Goal: Find specific page/section: Find specific page/section

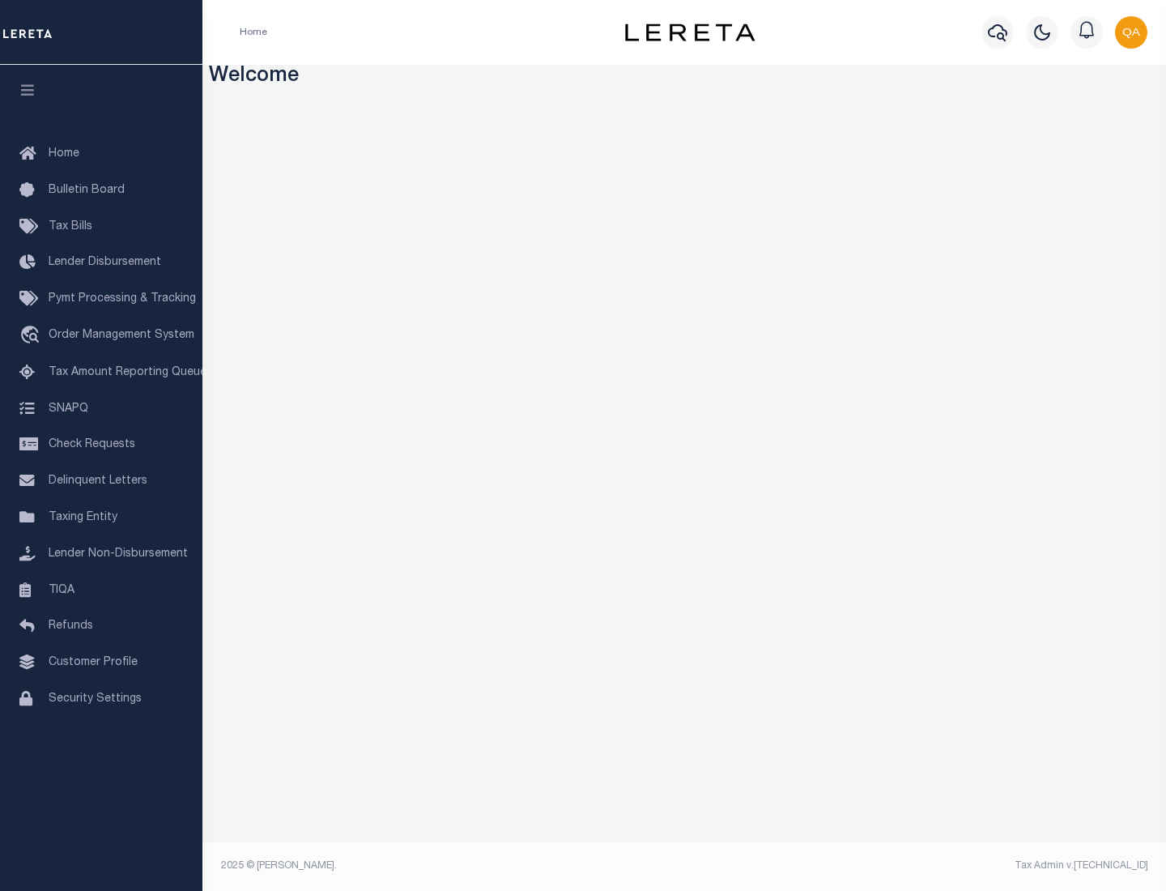
click at [101, 590] on link "TIQA" at bounding box center [101, 591] width 203 height 36
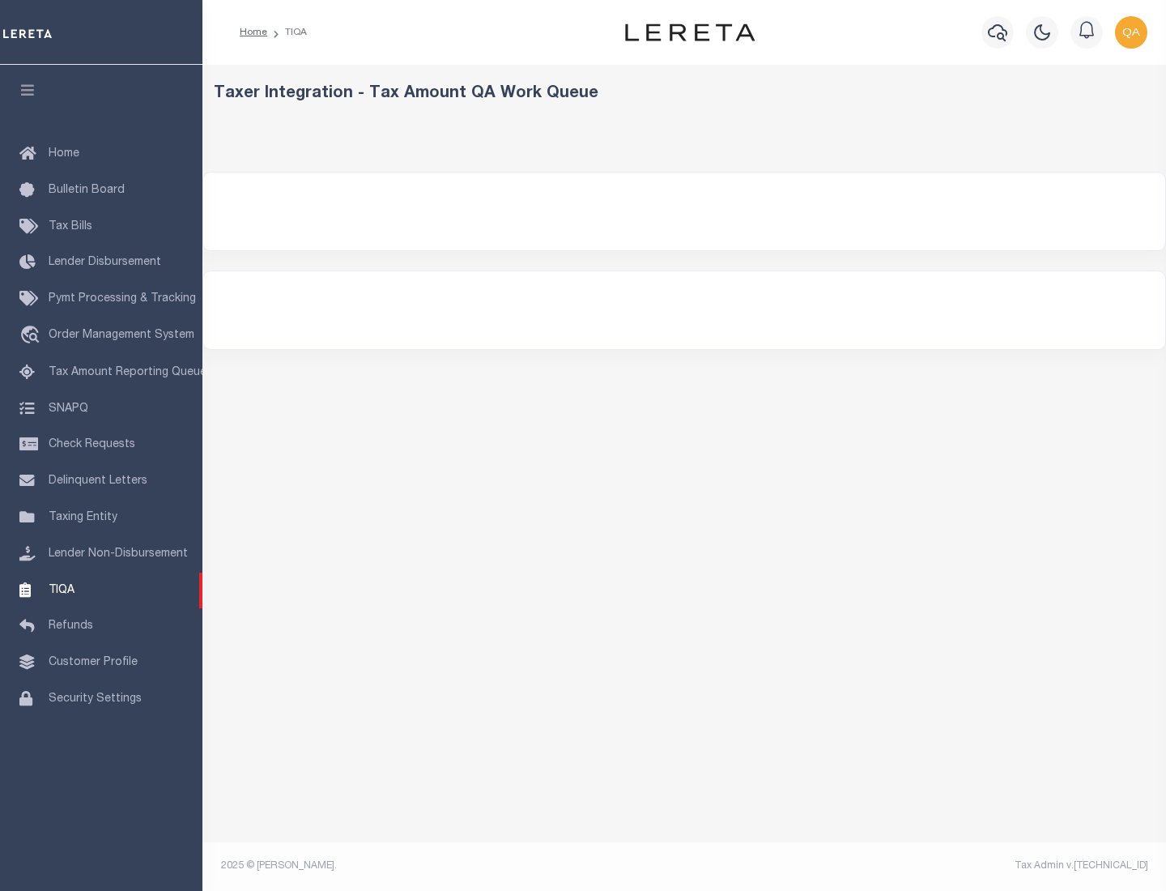
select select "200"
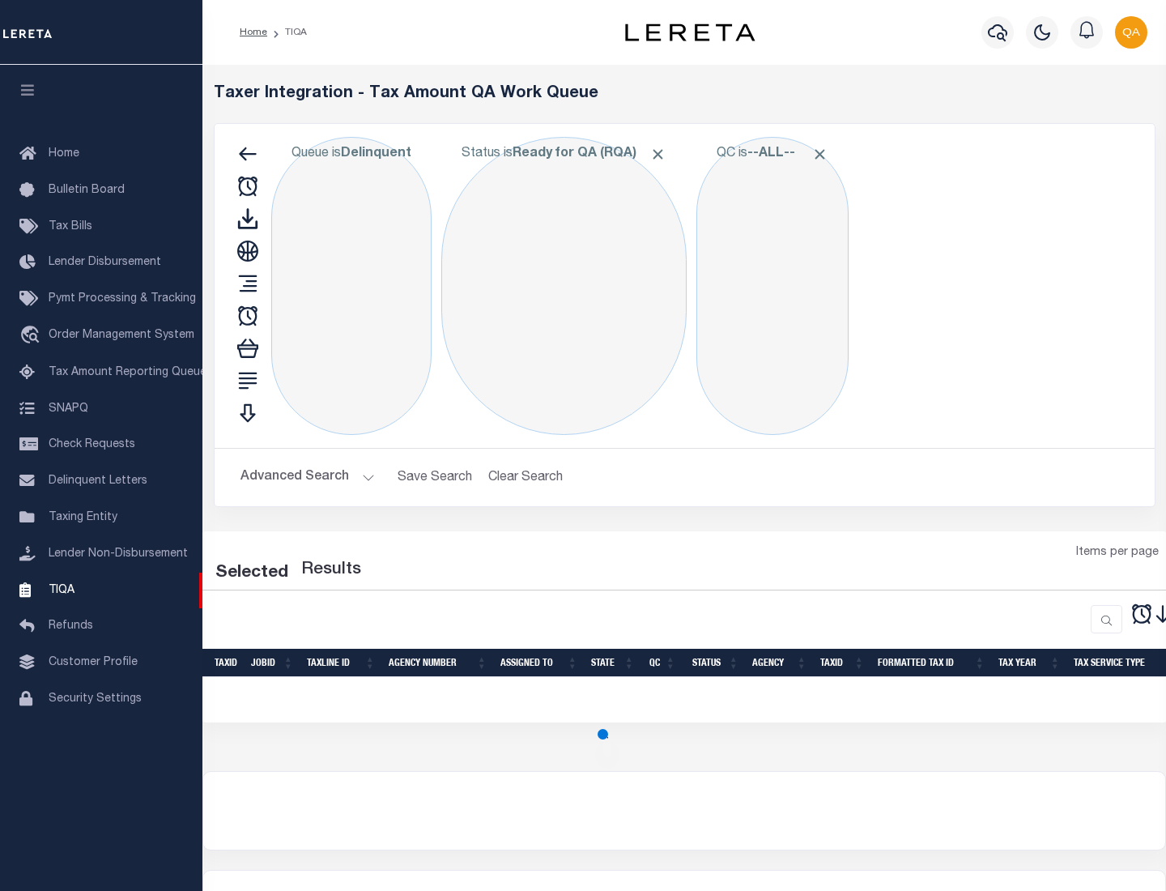
select select "200"
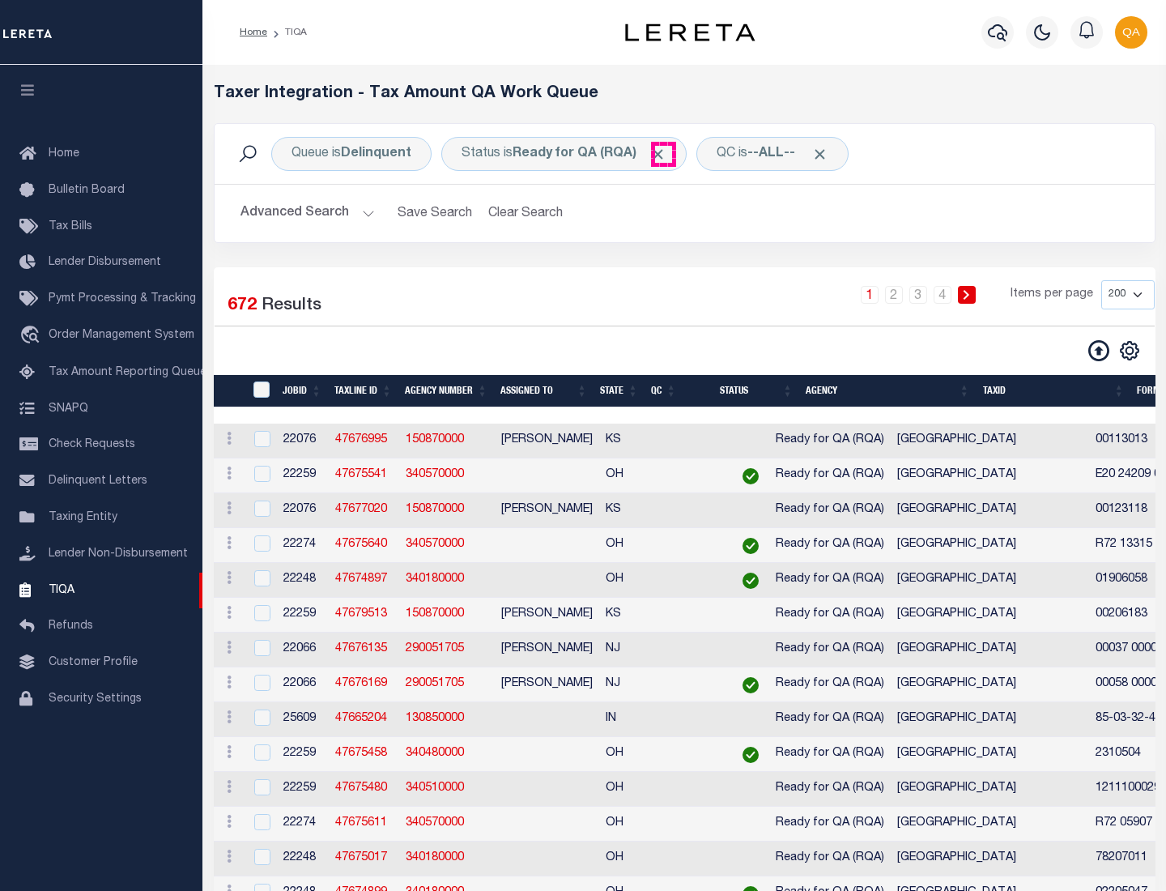
click at [663, 154] on span "Click to Remove" at bounding box center [658, 154] width 17 height 17
